Goal: Information Seeking & Learning: Learn about a topic

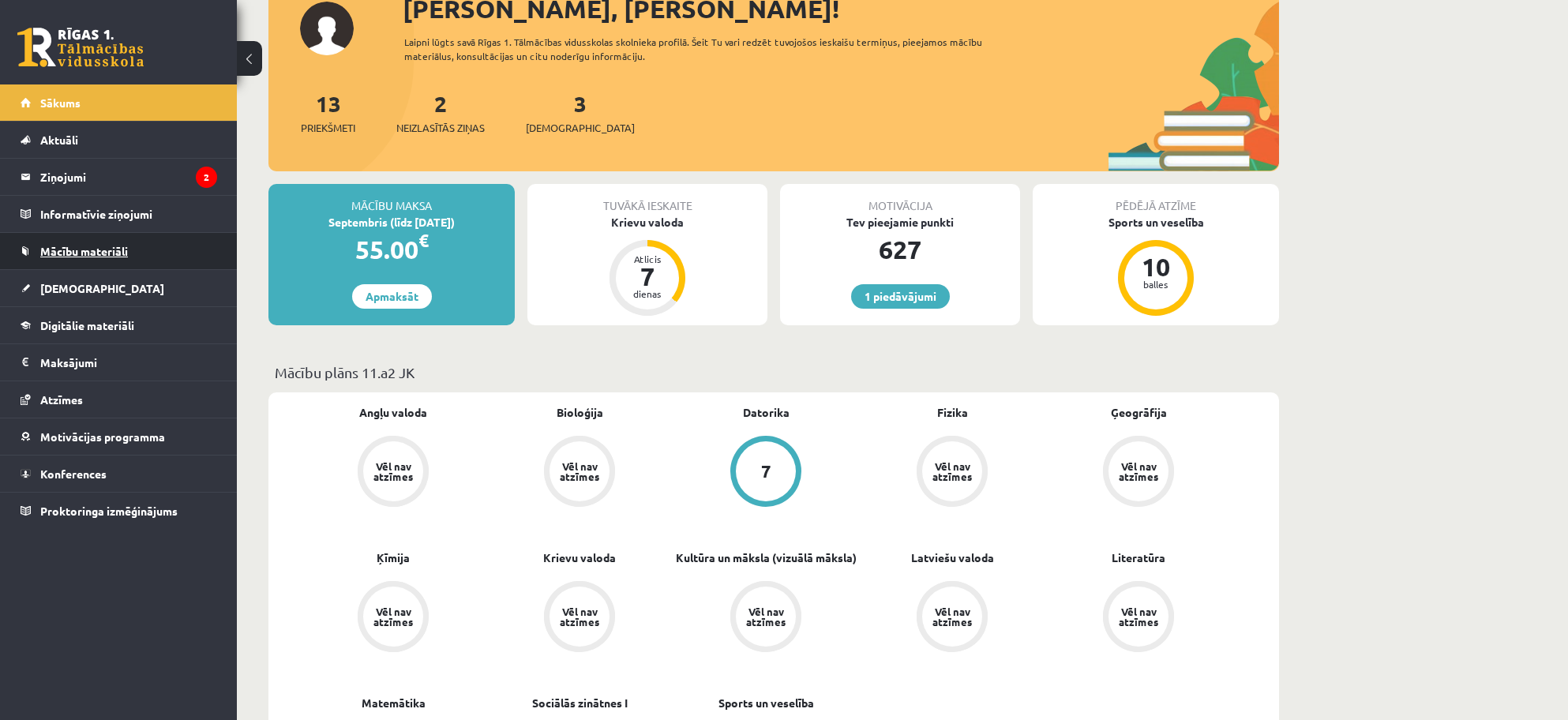
scroll to position [119, 0]
click at [69, 244] on span "Mācību materiāli" at bounding box center [84, 250] width 87 height 14
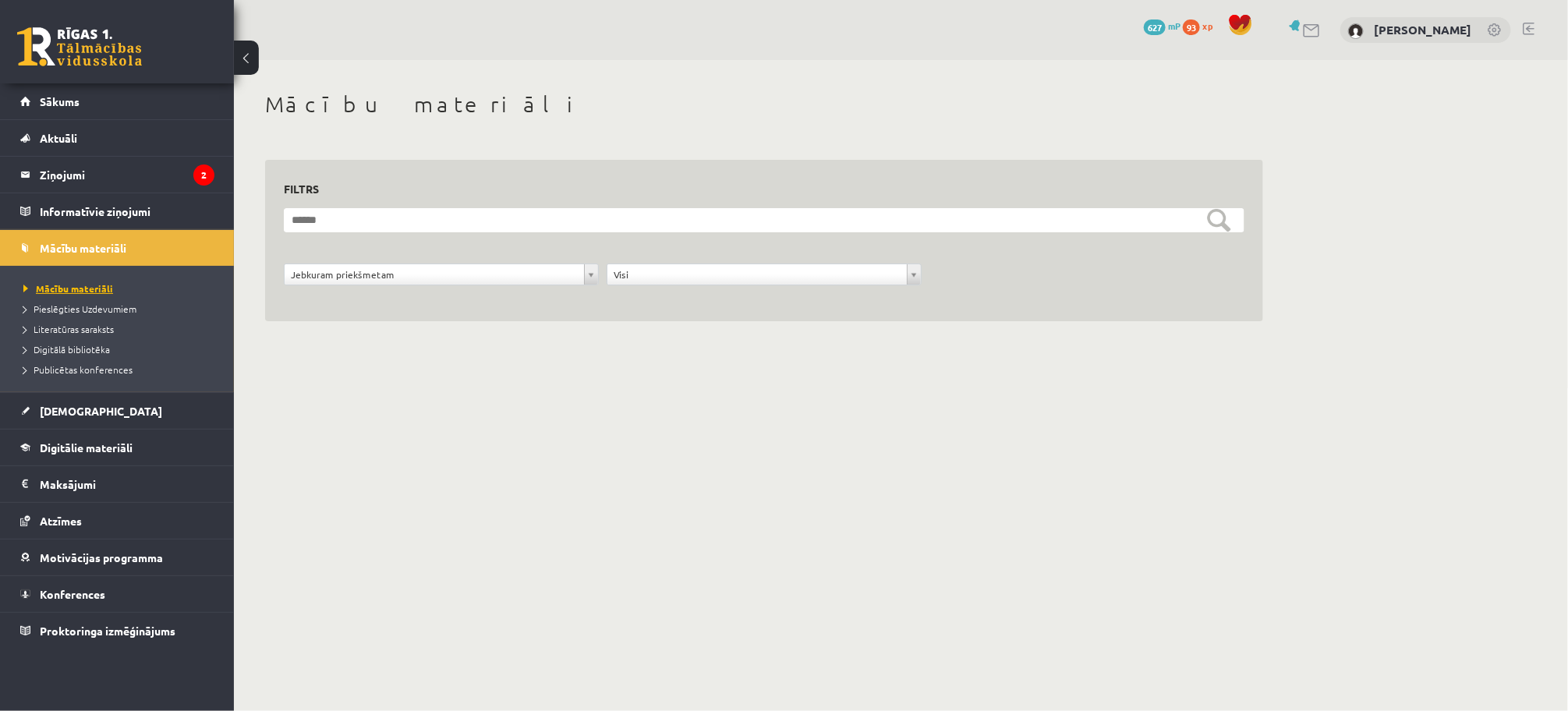
click at [75, 290] on span "Mācību materiāli" at bounding box center [68, 288] width 90 height 13
click at [57, 96] on span "Sākums" at bounding box center [60, 101] width 40 height 14
